Goal: Information Seeking & Learning: Learn about a topic

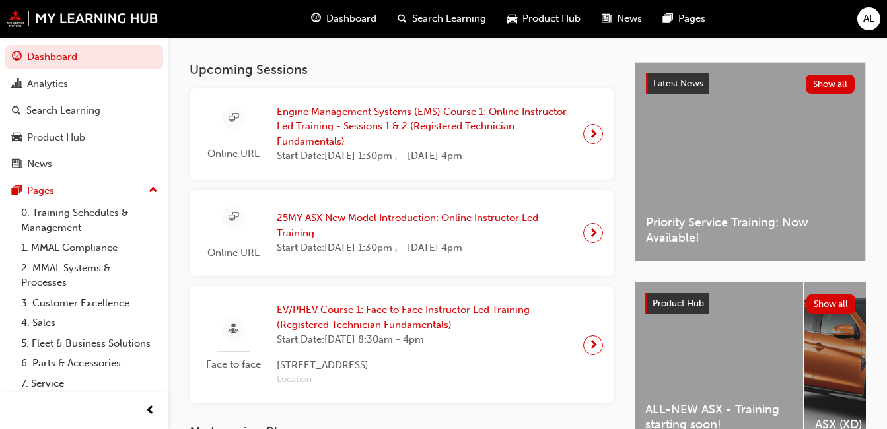
scroll to position [251, 0]
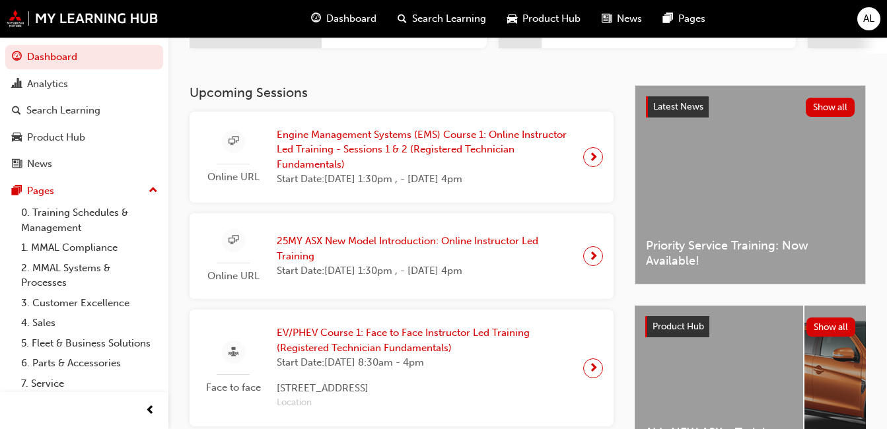
click at [594, 159] on span "next-icon" at bounding box center [594, 157] width 10 height 19
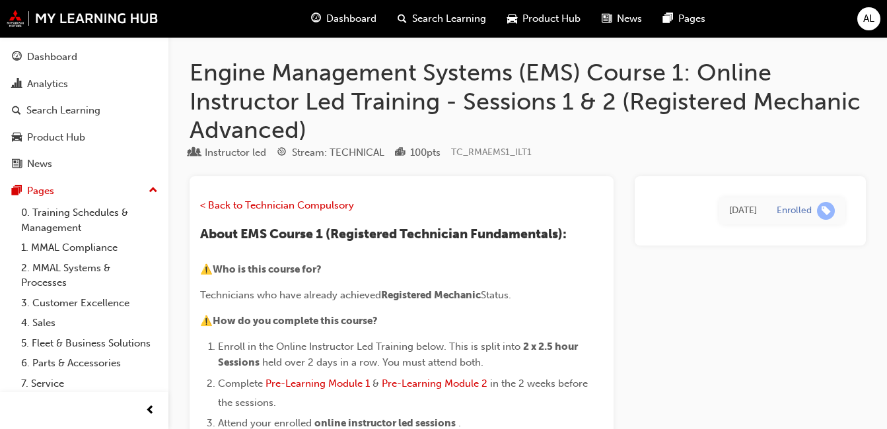
click at [729, 211] on div "[DATE]" at bounding box center [743, 211] width 28 height 15
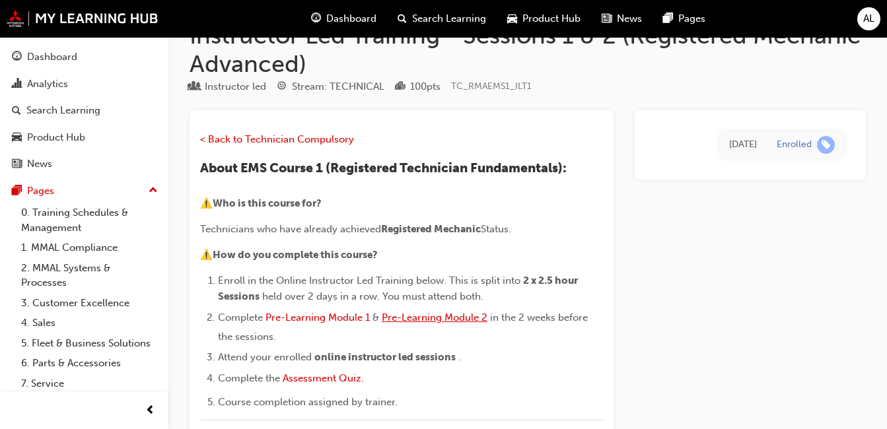
click at [487, 316] on span "Pre-Learning Module 2" at bounding box center [435, 318] width 106 height 12
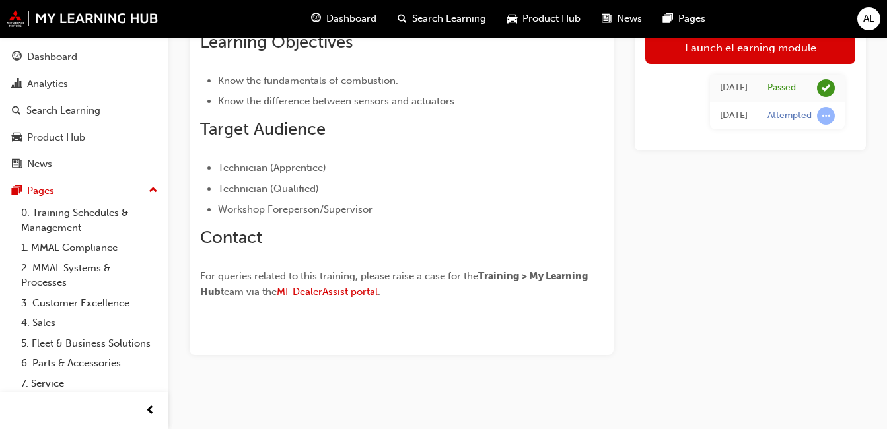
scroll to position [338, 0]
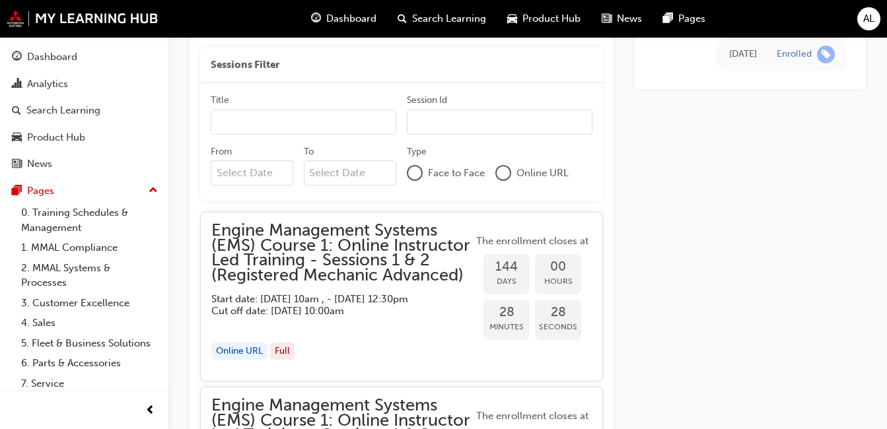
scroll to position [1146, 0]
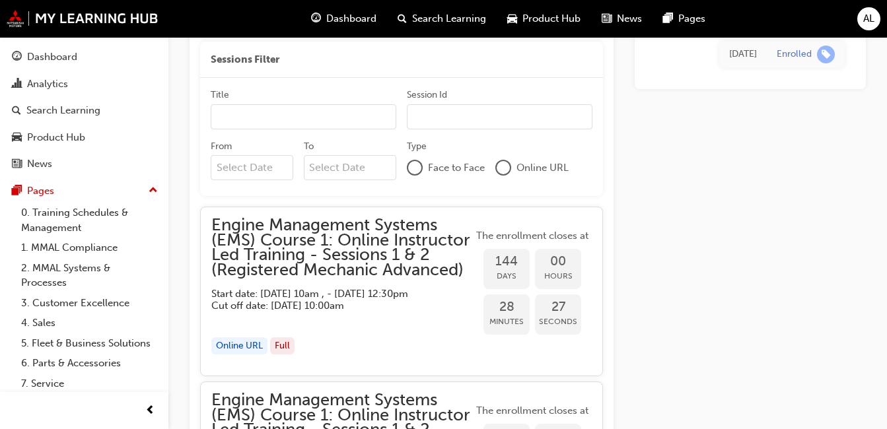
click at [322, 235] on span "Engine Management Systems (EMS) Course 1: Online Instructor Led Training - Sess…" at bounding box center [342, 247] width 262 height 59
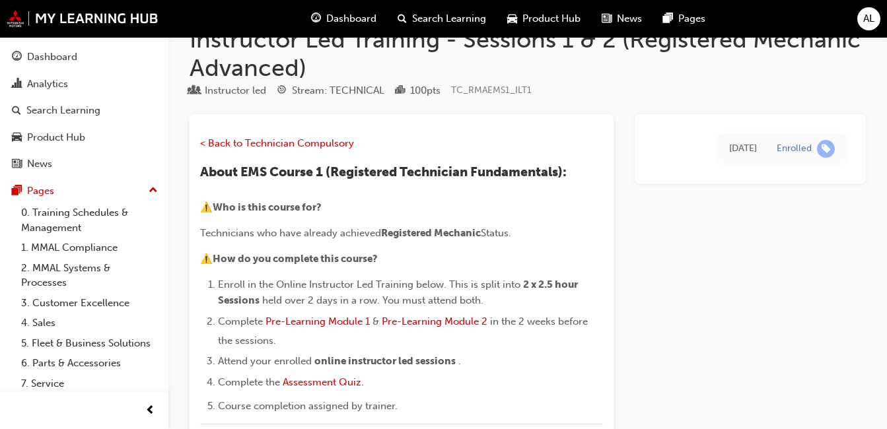
scroll to position [0, 0]
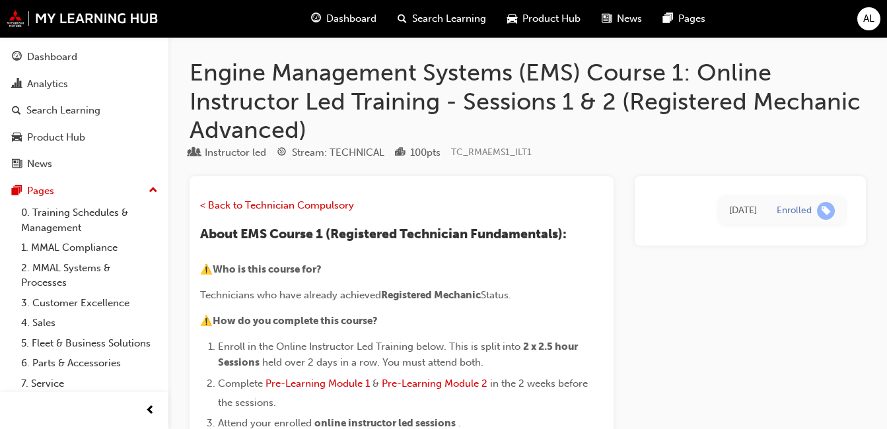
click at [451, 17] on span "Search Learning" at bounding box center [449, 18] width 74 height 15
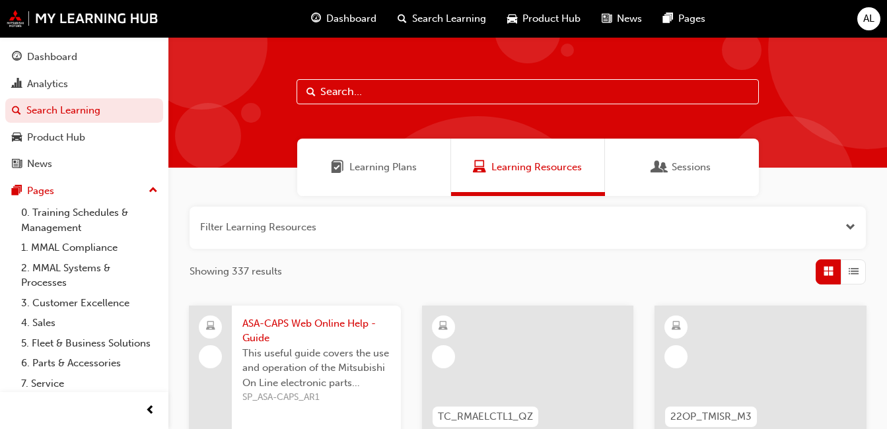
click at [702, 168] on span "Sessions" at bounding box center [691, 167] width 39 height 15
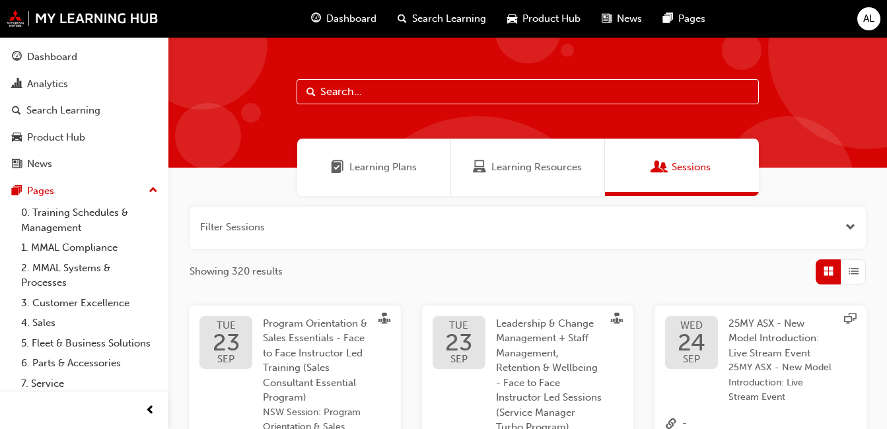
click at [542, 171] on span "Learning Resources" at bounding box center [537, 167] width 91 height 15
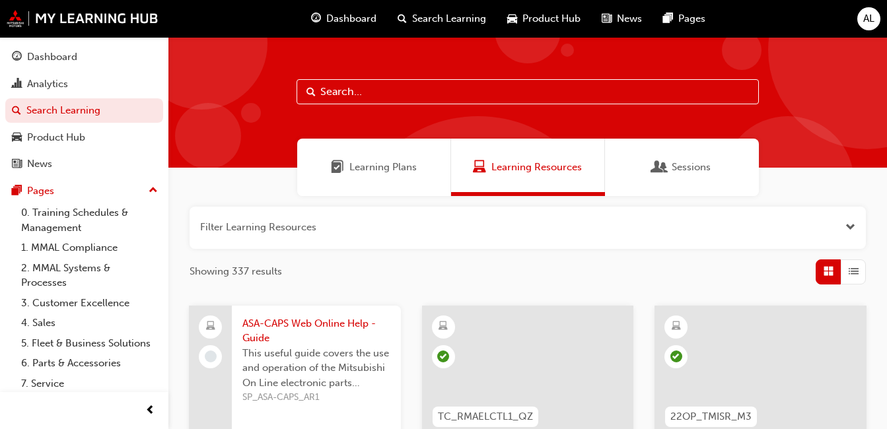
click at [375, 169] on span "Learning Plans" at bounding box center [383, 167] width 67 height 15
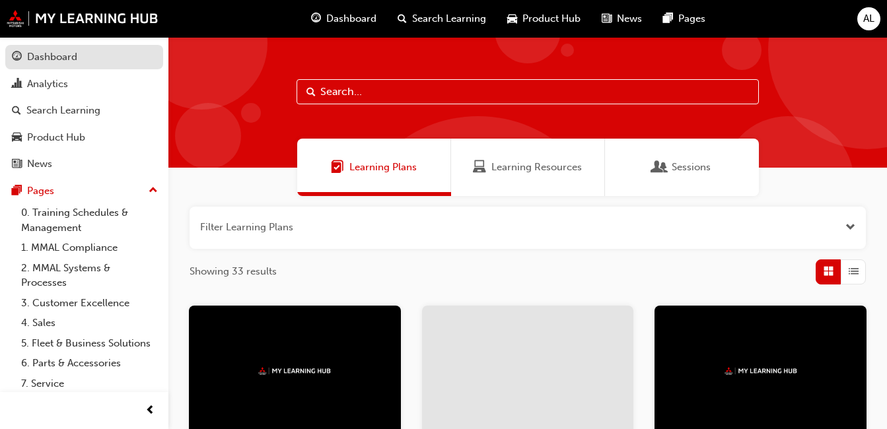
click at [88, 57] on div "Dashboard" at bounding box center [84, 57] width 145 height 17
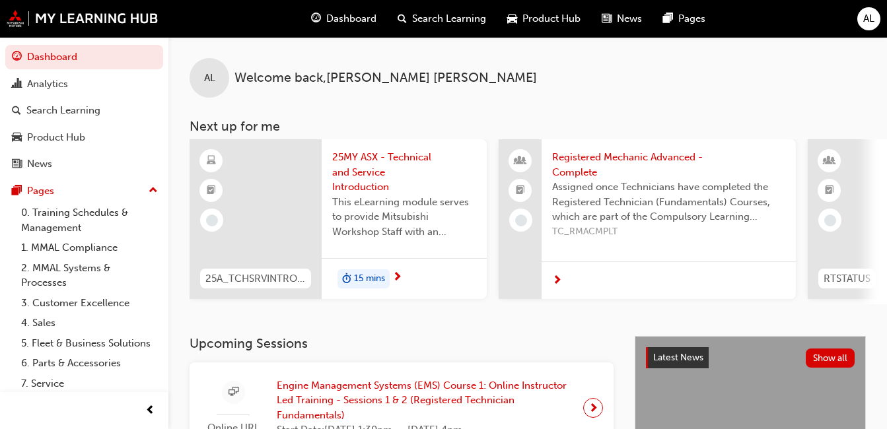
scroll to position [66, 0]
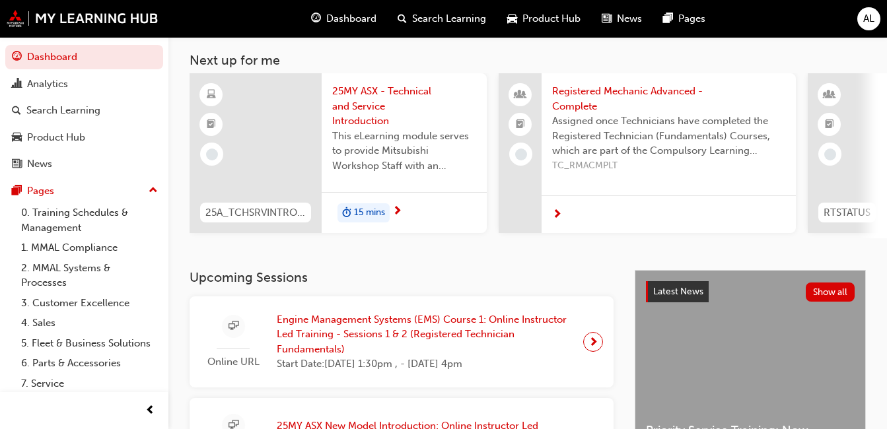
click at [231, 335] on span "sessionType_ONLINE_URL-icon" at bounding box center [234, 326] width 10 height 17
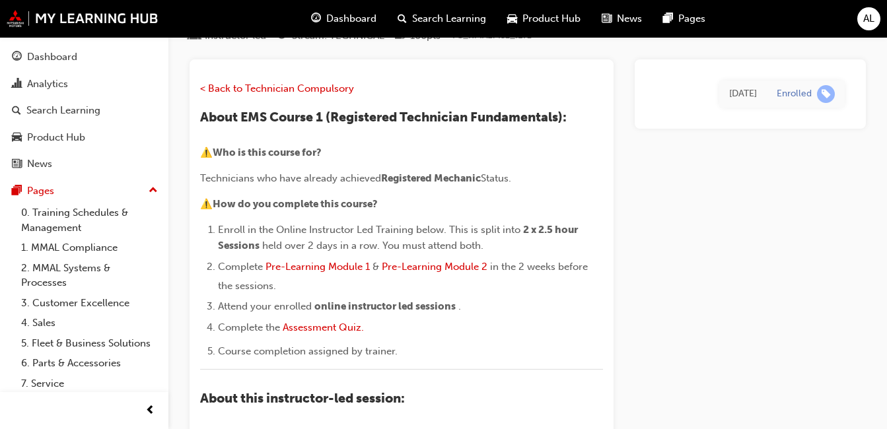
scroll to position [82, 0]
